Goal: Task Accomplishment & Management: Use online tool/utility

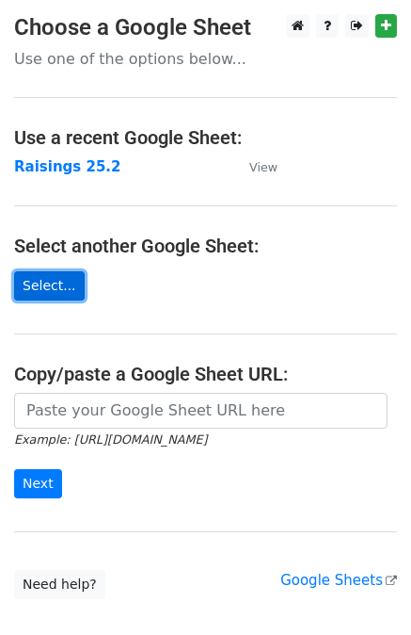
click at [54, 282] on link "Select..." at bounding box center [49, 285] width 71 height 29
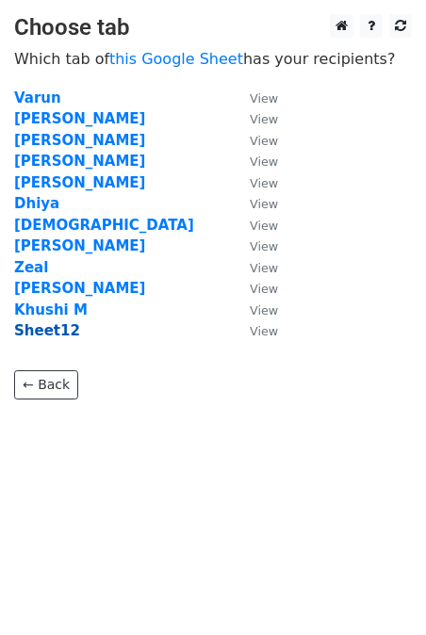
click at [49, 332] on strong "Sheet12" at bounding box center [47, 330] width 66 height 17
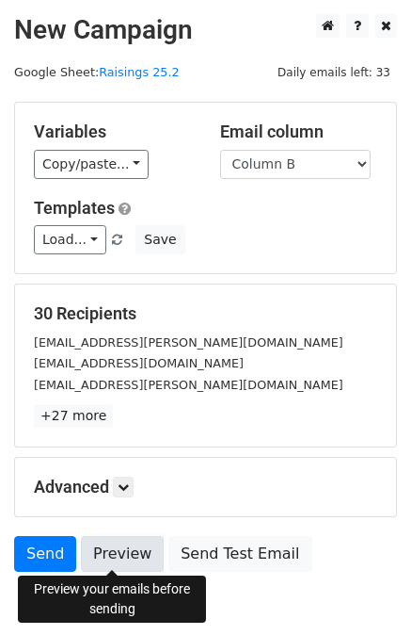
click at [101, 543] on link "Preview" at bounding box center [122, 554] width 83 height 36
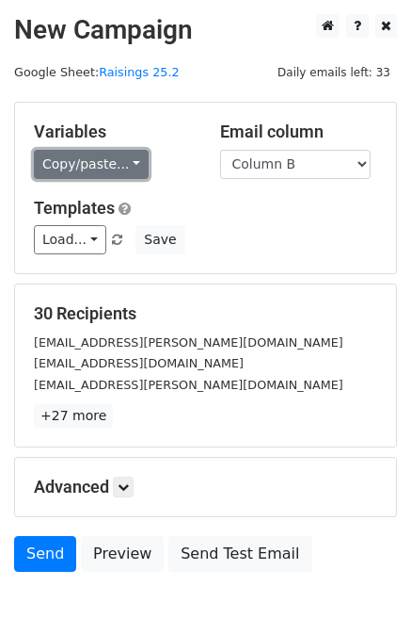
click at [127, 164] on link "Copy/paste..." at bounding box center [91, 164] width 115 height 29
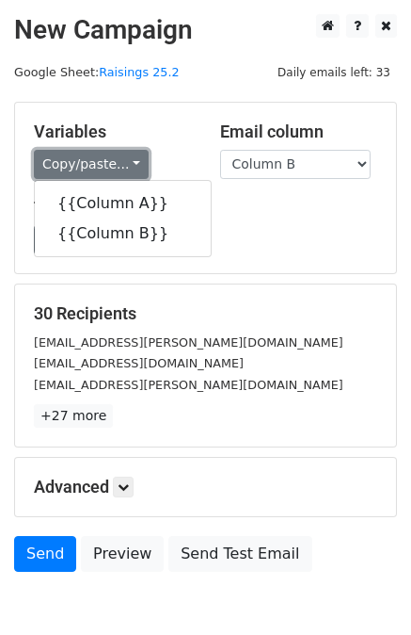
click at [127, 164] on link "Copy/paste..." at bounding box center [91, 164] width 115 height 29
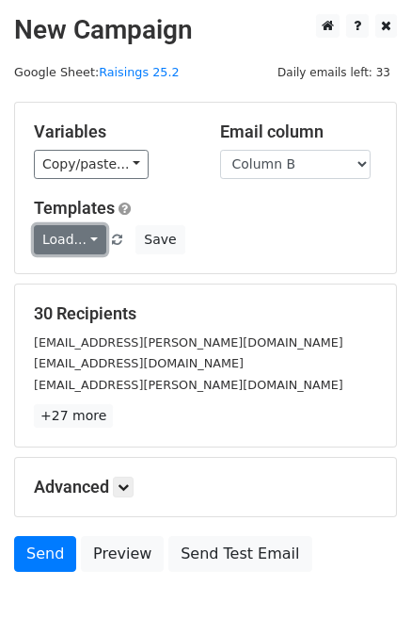
click at [85, 239] on link "Load..." at bounding box center [70, 239] width 72 height 29
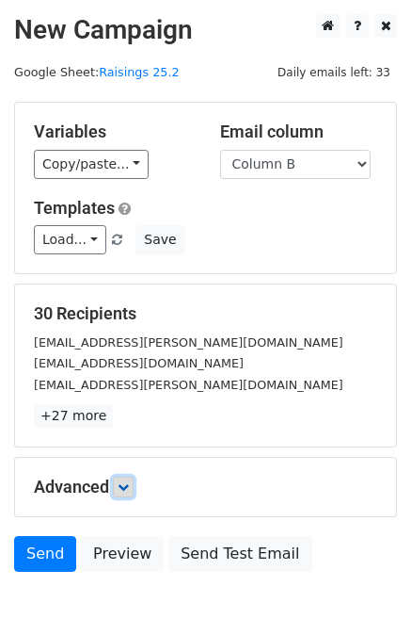
click at [121, 487] on icon at bounding box center [123, 486] width 11 height 11
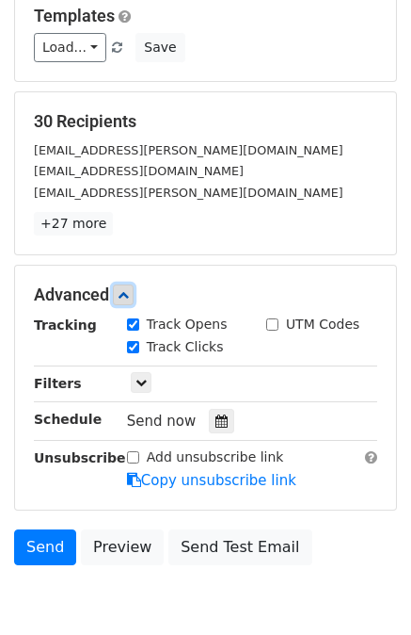
scroll to position [192, 0]
click at [136, 378] on icon at bounding box center [141, 382] width 11 height 11
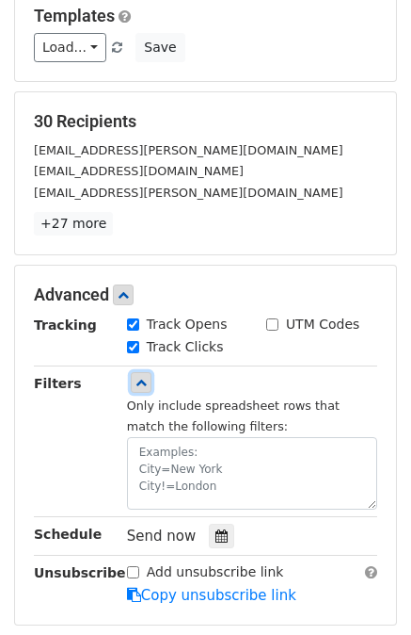
click at [136, 378] on icon at bounding box center [141, 382] width 11 height 11
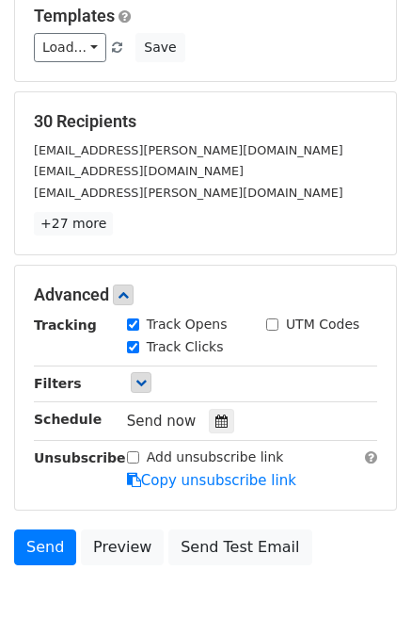
click at [132, 456] on input "Add unsubscribe link" at bounding box center [133, 457] width 12 height 12
click at [131, 453] on input "Add unsubscribe link" at bounding box center [133, 457] width 12 height 12
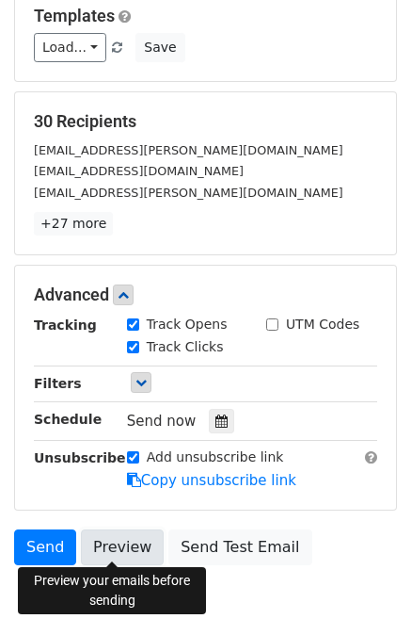
click at [123, 537] on link "Preview" at bounding box center [122, 547] width 83 height 36
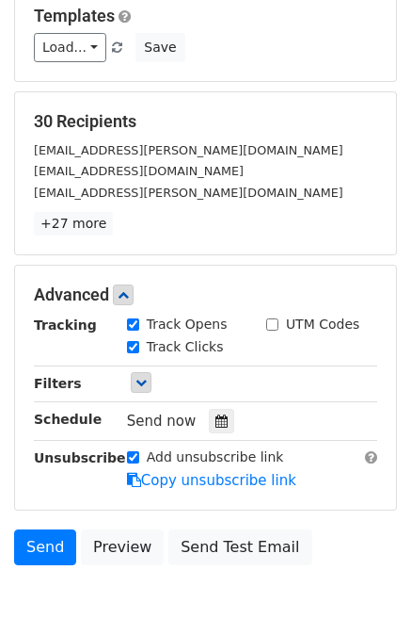
click at [136, 457] on input "Add unsubscribe link" at bounding box center [133, 457] width 12 height 12
checkbox input "false"
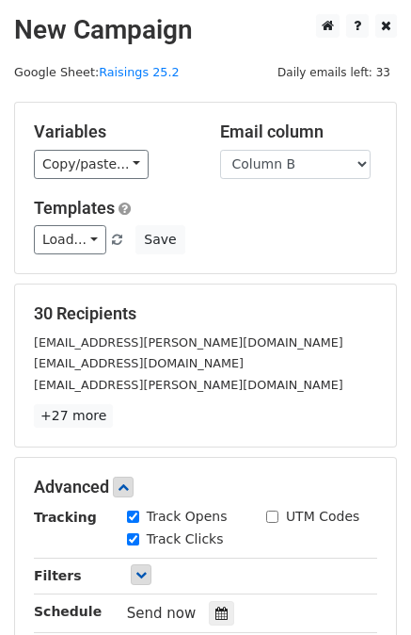
scroll to position [279, 0]
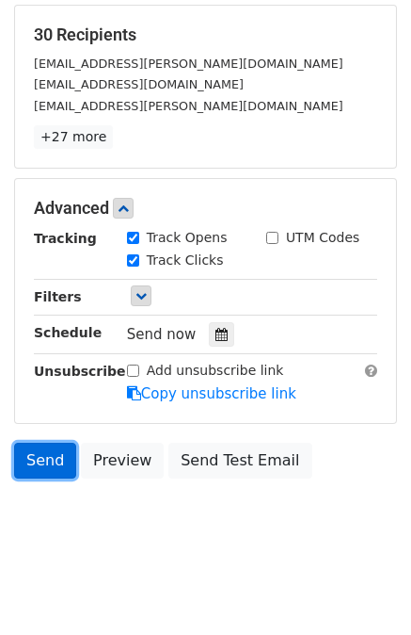
click at [54, 457] on link "Send" at bounding box center [45, 461] width 62 height 36
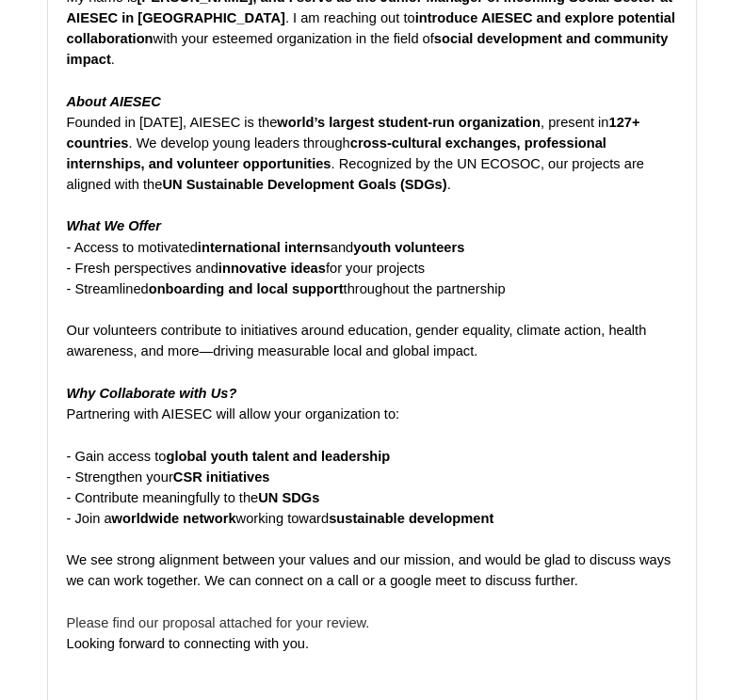
scroll to position [418, 0]
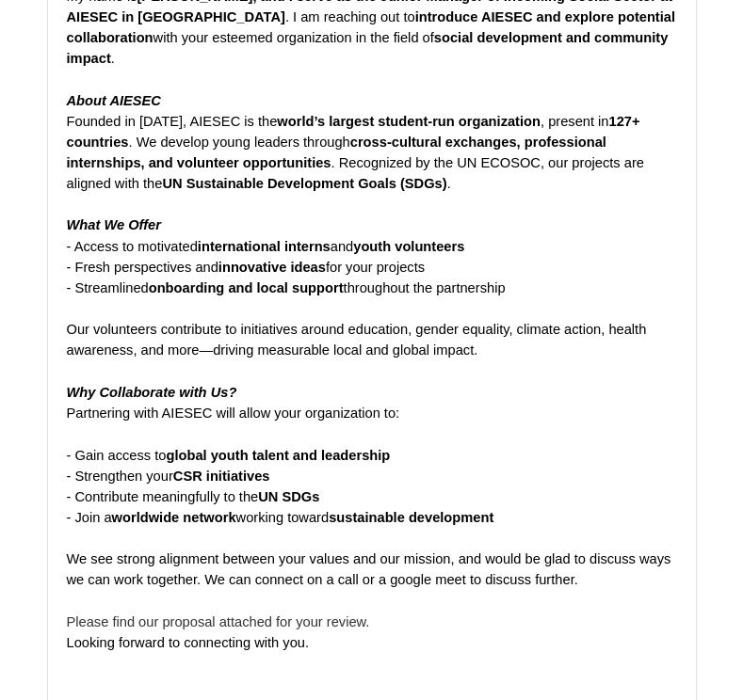
click at [390, 394] on div "Dear Sir/Ma’am, I hope this message finds you well. My name is Khushi Mishra, a…" at bounding box center [372, 299] width 610 height 752
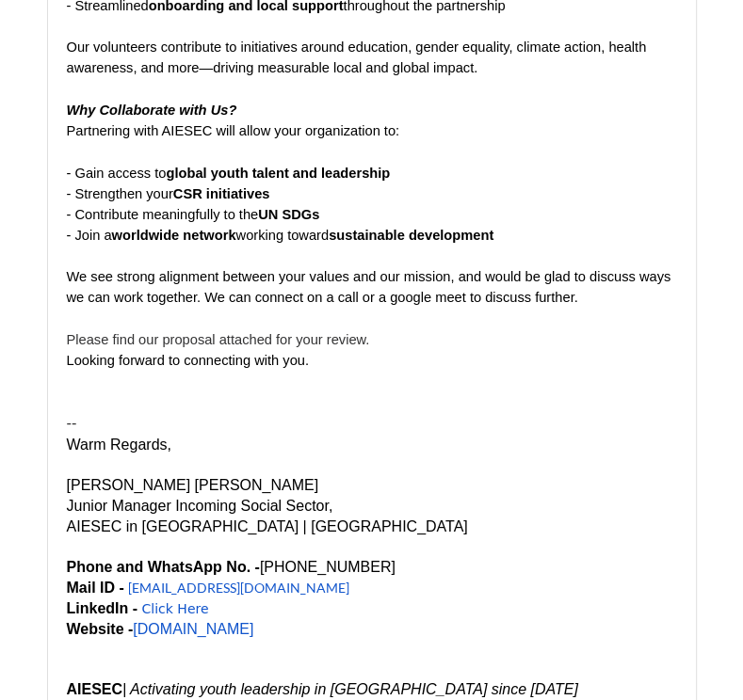
scroll to position [700, 0]
click at [320, 435] on p "Warm Regards," at bounding box center [372, 445] width 610 height 21
click at [299, 393] on div at bounding box center [372, 404] width 610 height 22
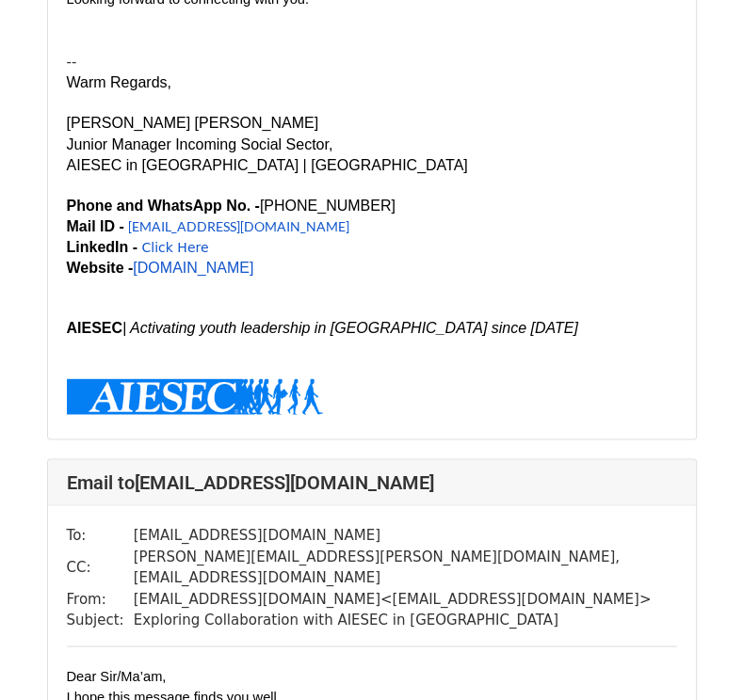
scroll to position [5224, 0]
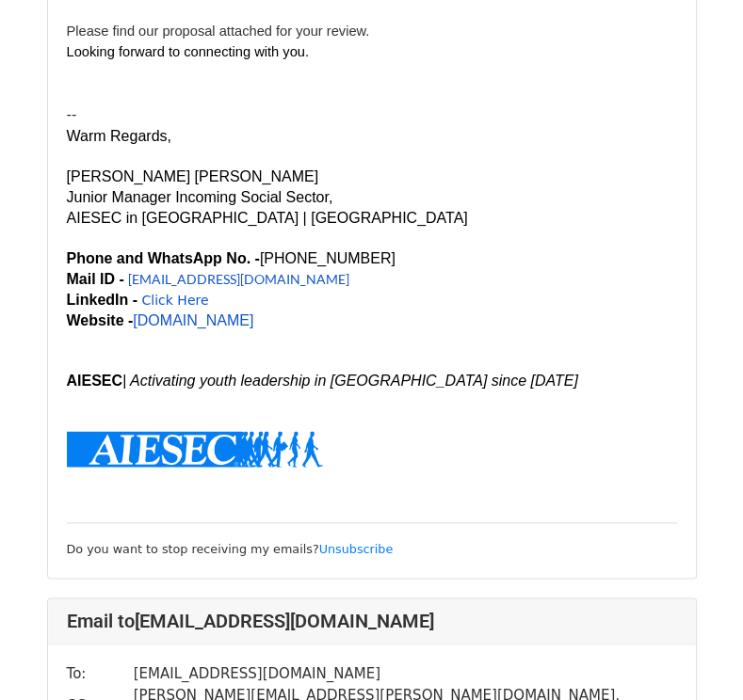
scroll to position [1011, 0]
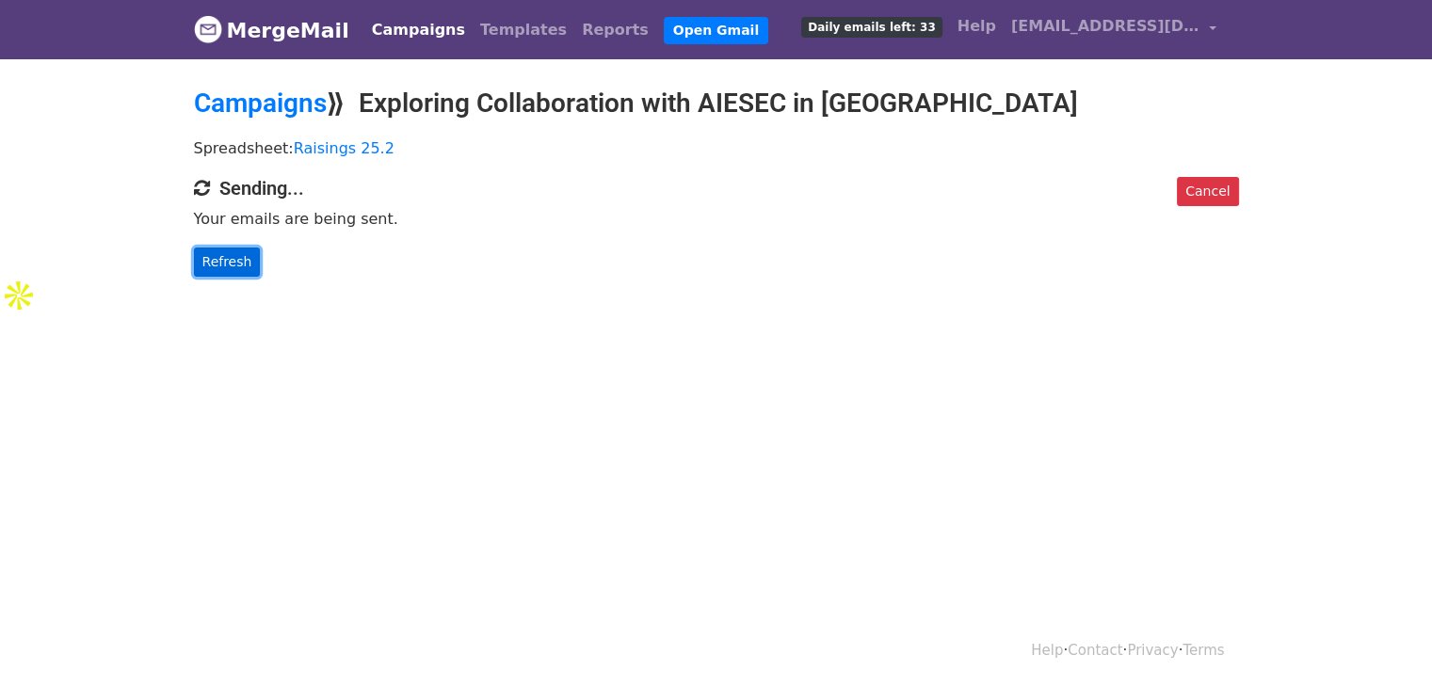
click at [236, 261] on link "Refresh" at bounding box center [227, 262] width 67 height 29
click at [237, 257] on link "Refresh" at bounding box center [227, 262] width 67 height 29
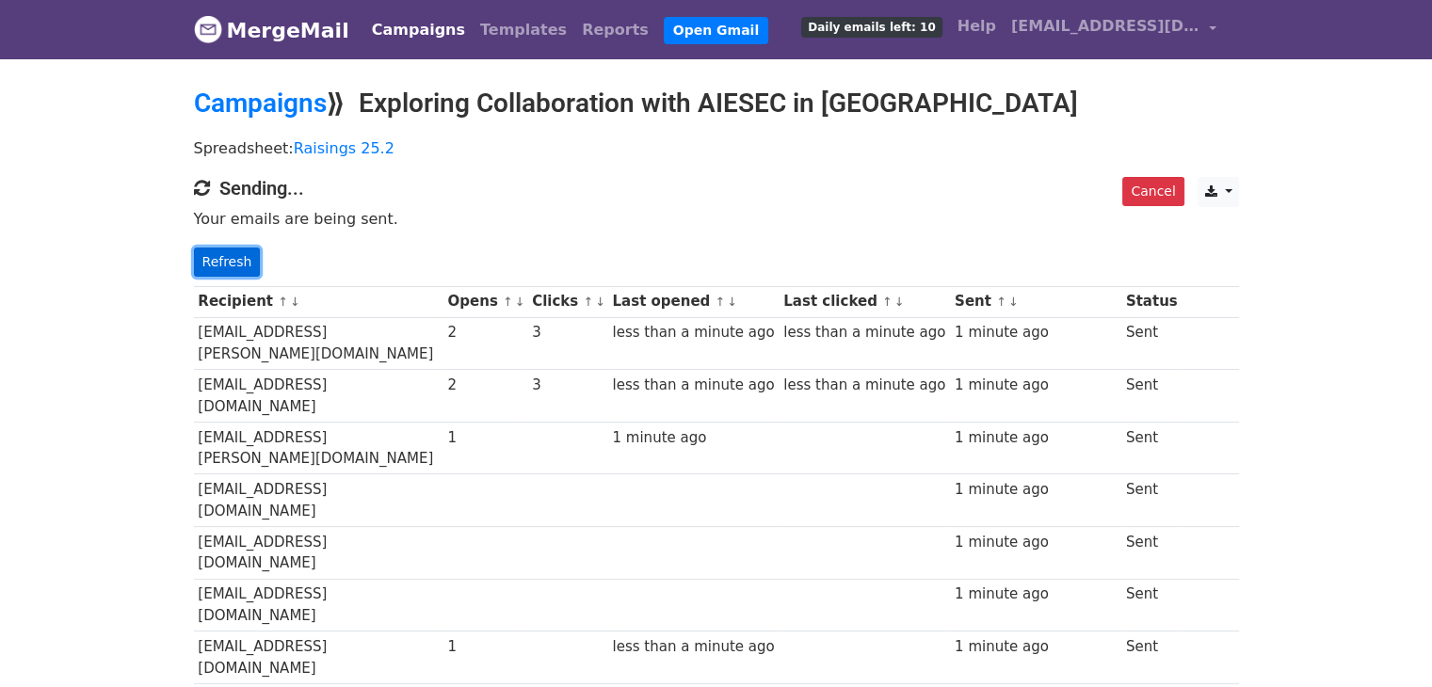
click at [237, 262] on link "Refresh" at bounding box center [227, 262] width 67 height 29
